Goal: Register for event/course

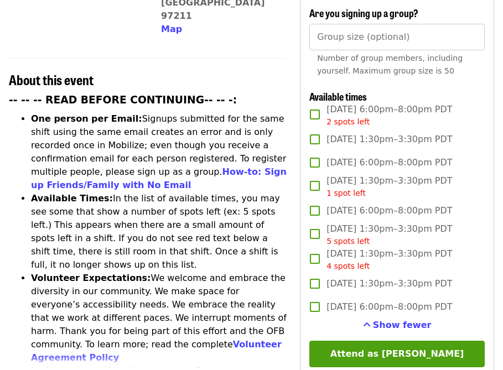
scroll to position [13, 0]
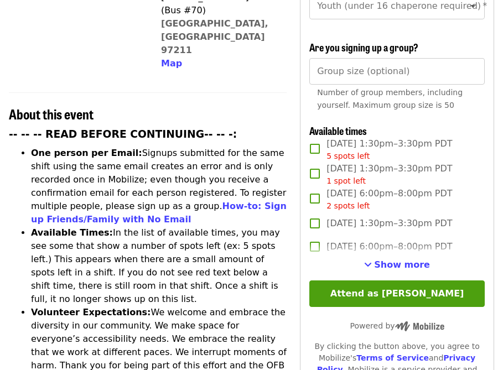
scroll to position [363, 0]
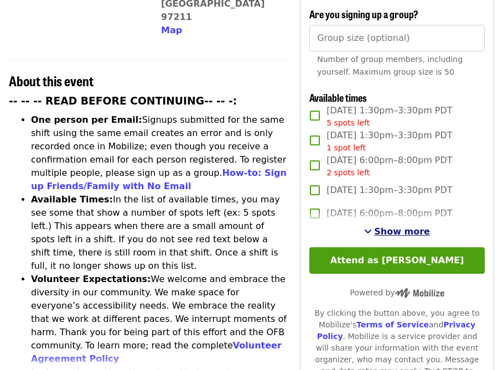
click at [387, 231] on span "Show more" at bounding box center [402, 231] width 56 height 11
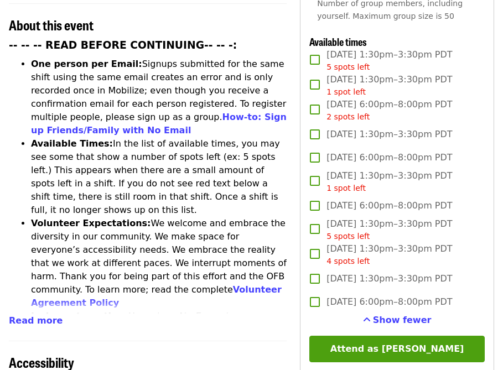
scroll to position [405, 0]
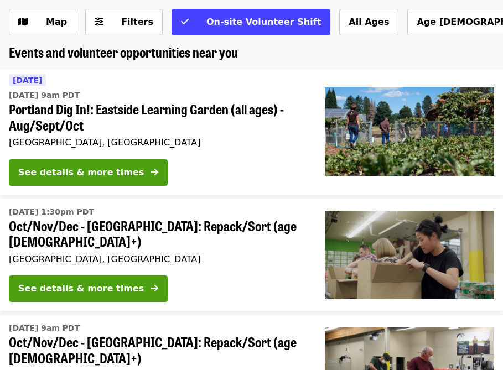
scroll to position [72, 0]
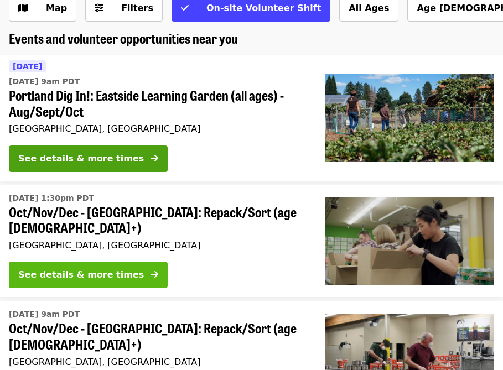
click at [72, 268] on div "See details & more times" at bounding box center [81, 274] width 126 height 13
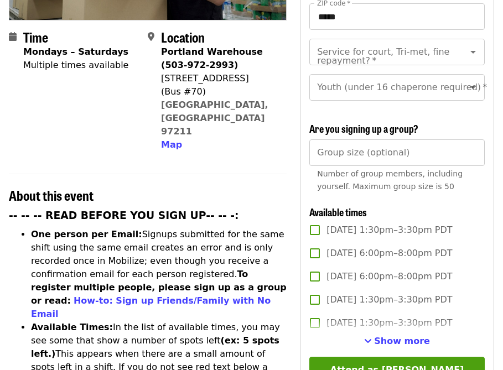
scroll to position [311, 0]
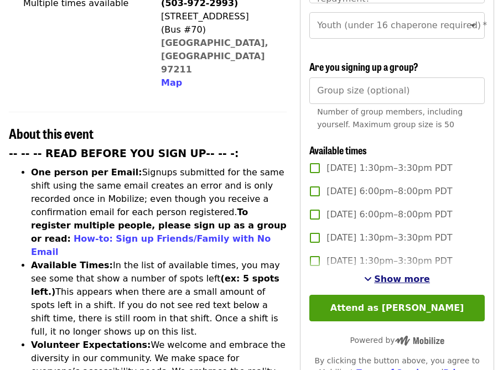
click at [391, 274] on span "Show more" at bounding box center [402, 279] width 56 height 11
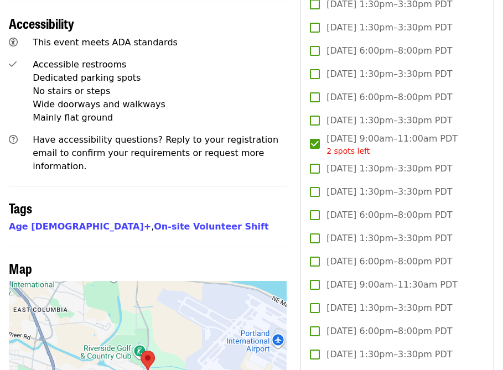
scroll to position [761, 0]
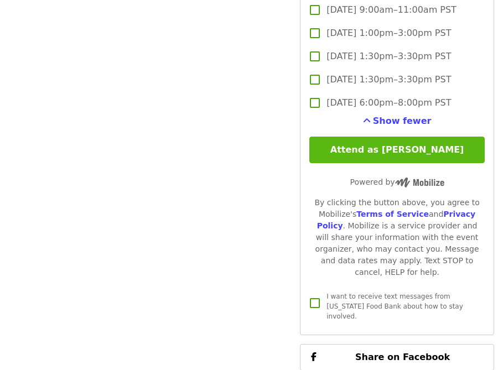
click at [369, 150] on button "Attend as [PERSON_NAME]" at bounding box center [396, 150] width 175 height 27
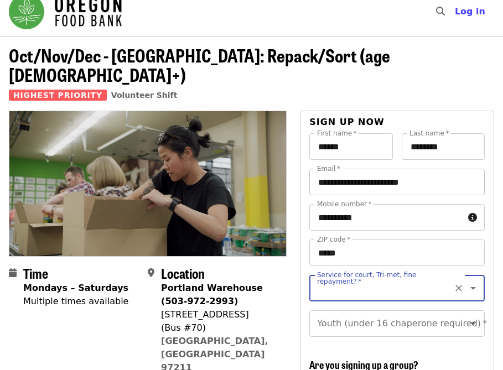
scroll to position [0, 0]
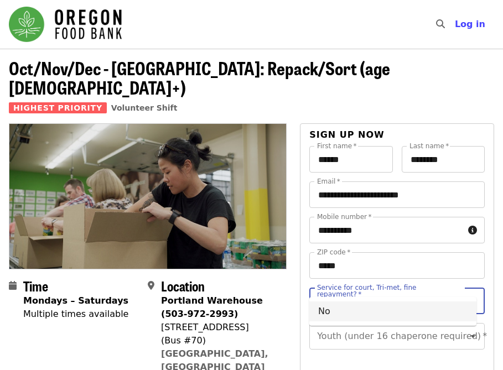
click at [361, 314] on li "No" at bounding box center [392, 311] width 167 height 20
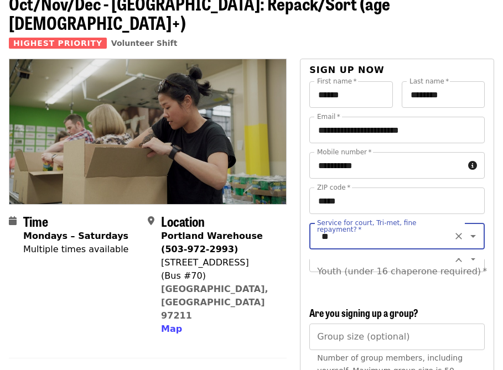
scroll to position [67, 0]
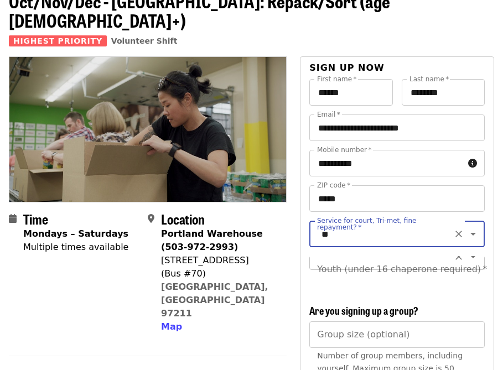
click at [378, 259] on div "Youth (under 16 chaperone required) *" at bounding box center [396, 269] width 175 height 27
type input "**"
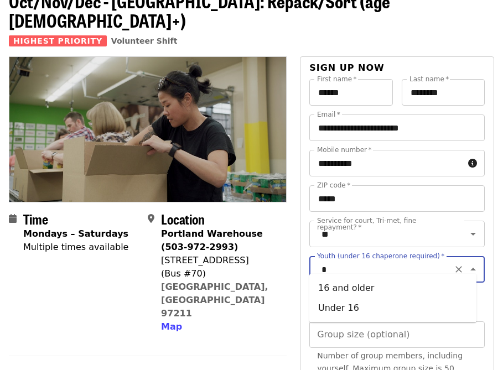
type input "**"
click at [455, 267] on icon "Clear" at bounding box center [458, 270] width 7 height 7
click at [361, 289] on li "16 and older" at bounding box center [392, 288] width 167 height 20
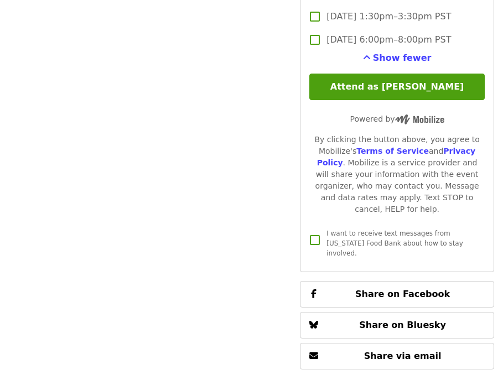
scroll to position [2776, 0]
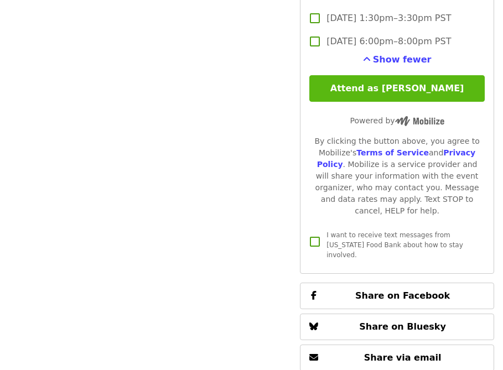
type input "**********"
click at [409, 89] on button "Attend as [PERSON_NAME]" at bounding box center [396, 88] width 175 height 27
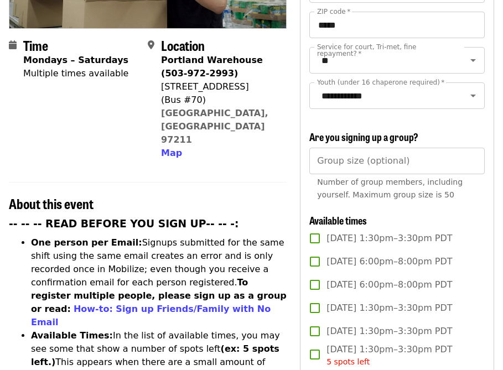
scroll to position [241, 0]
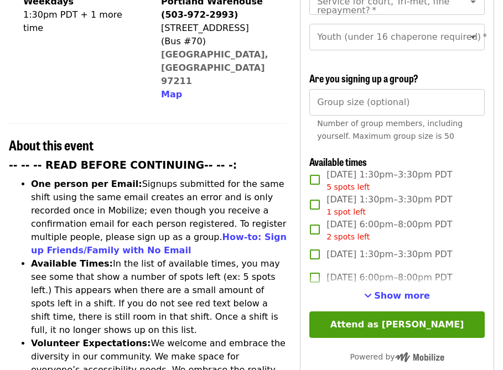
scroll to position [370, 0]
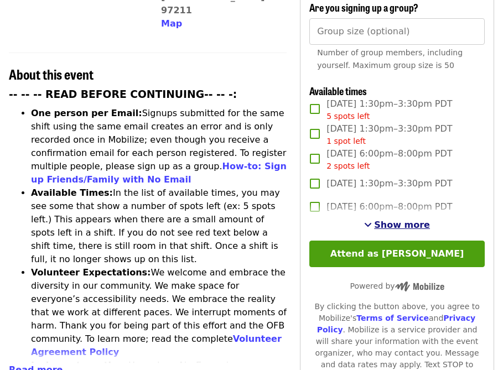
click at [403, 225] on span "Show more" at bounding box center [402, 225] width 56 height 11
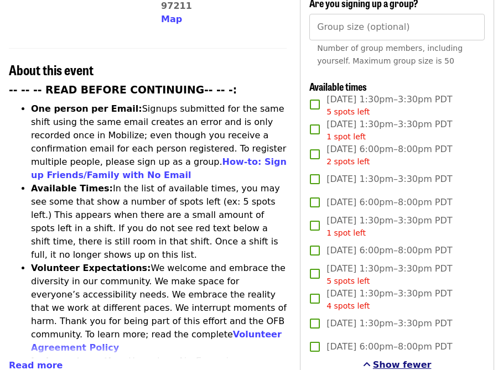
scroll to position [375, 0]
